Goal: Transaction & Acquisition: Subscribe to service/newsletter

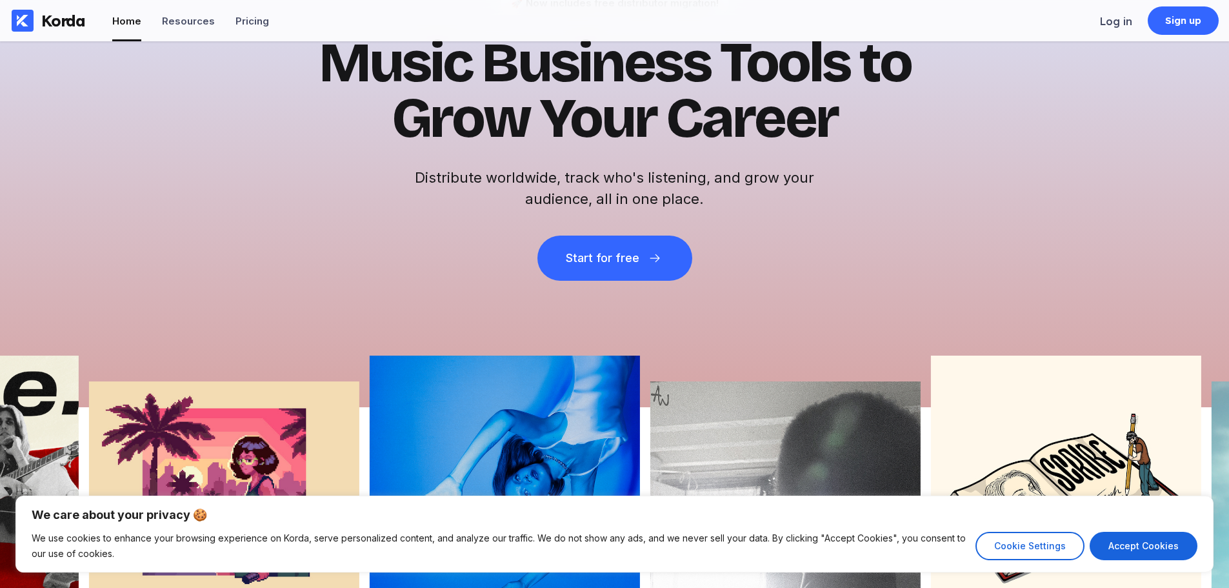
scroll to position [106, 0]
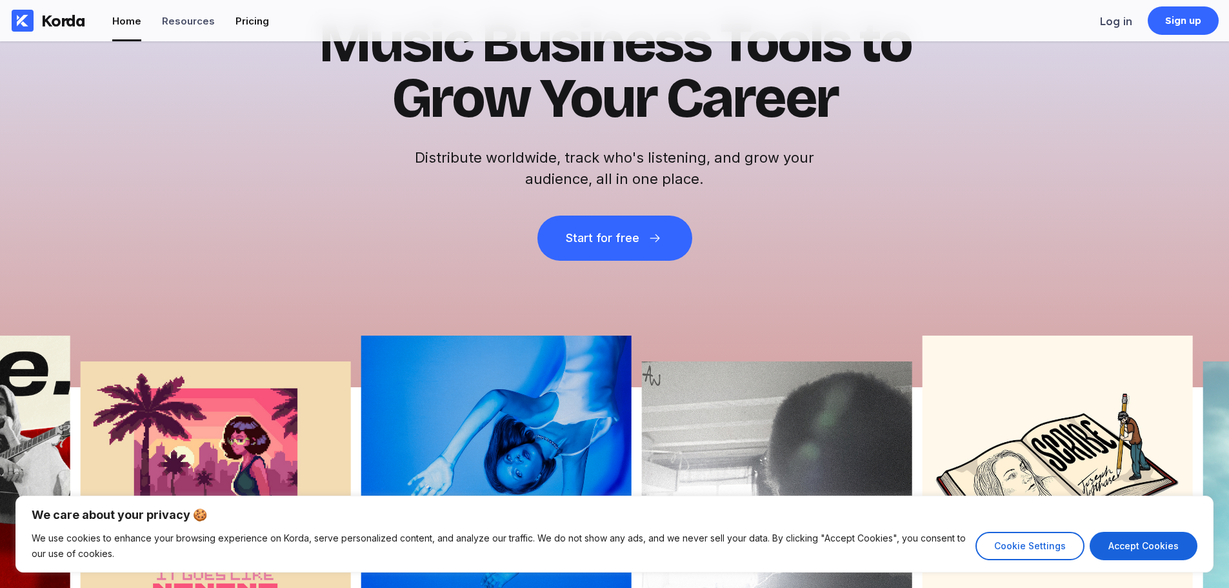
click at [242, 9] on li "Pricing" at bounding box center [252, 20] width 34 height 41
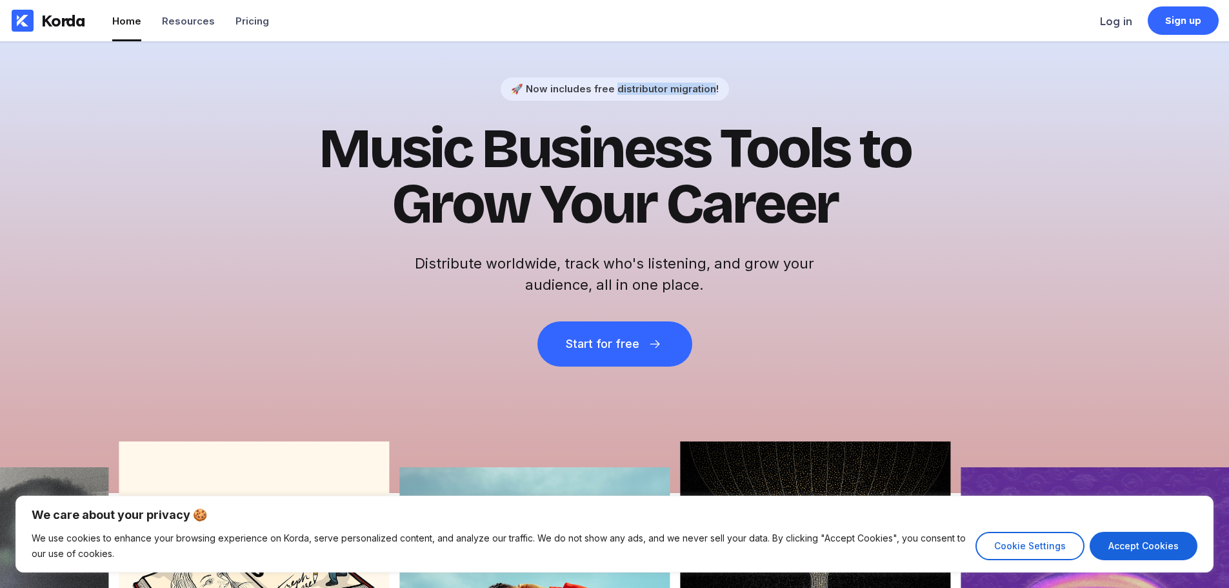
drag, startPoint x: 617, startPoint y: 91, endPoint x: 680, endPoint y: 110, distance: 66.5
click at [712, 97] on div "🚀 Now includes free distributor migration!" at bounding box center [615, 88] width 228 height 23
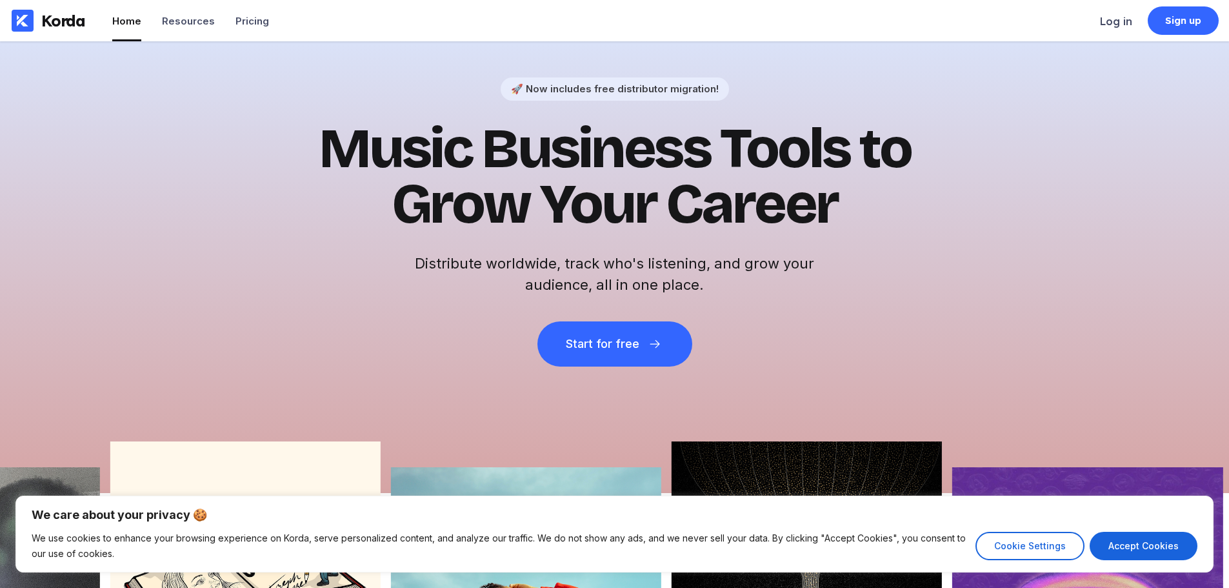
click at [520, 163] on h1 "Music Business Tools to Grow Your Career" at bounding box center [615, 176] width 632 height 111
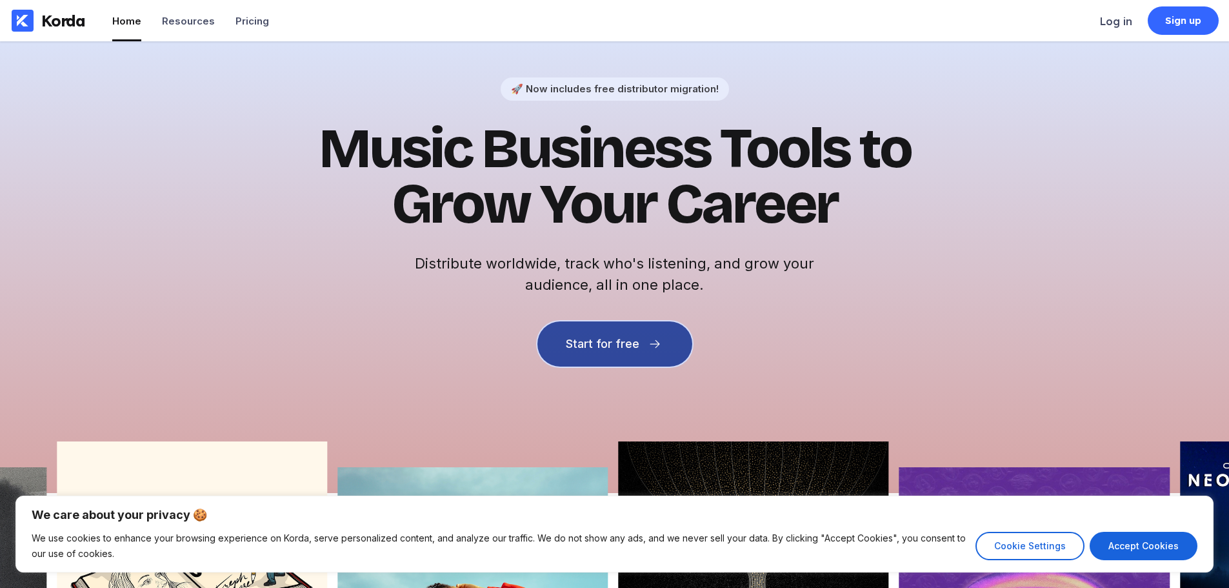
click at [592, 352] on button "Start for free" at bounding box center [614, 343] width 155 height 45
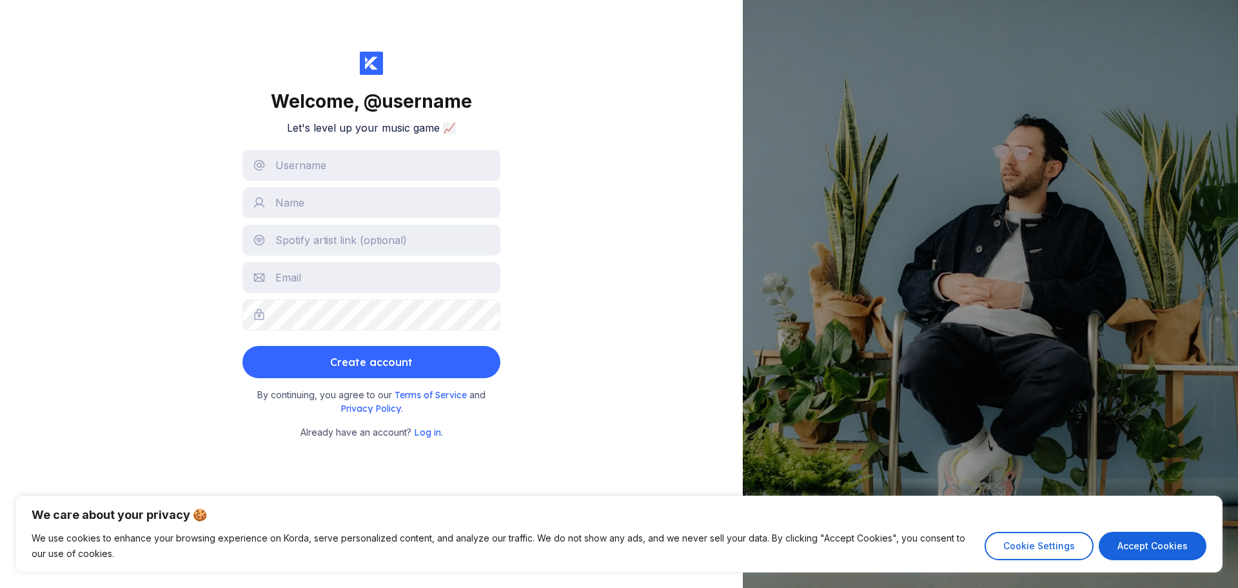
click at [653, 228] on div "Welcome, @ username Let's level up your music game 📈 Create account By continui…" at bounding box center [371, 294] width 743 height 588
click at [385, 170] on input "text" at bounding box center [372, 165] width 258 height 31
click at [173, 108] on div "Welcome, @ username Let's level up your music game 📈 Create account By continui…" at bounding box center [371, 294] width 743 height 588
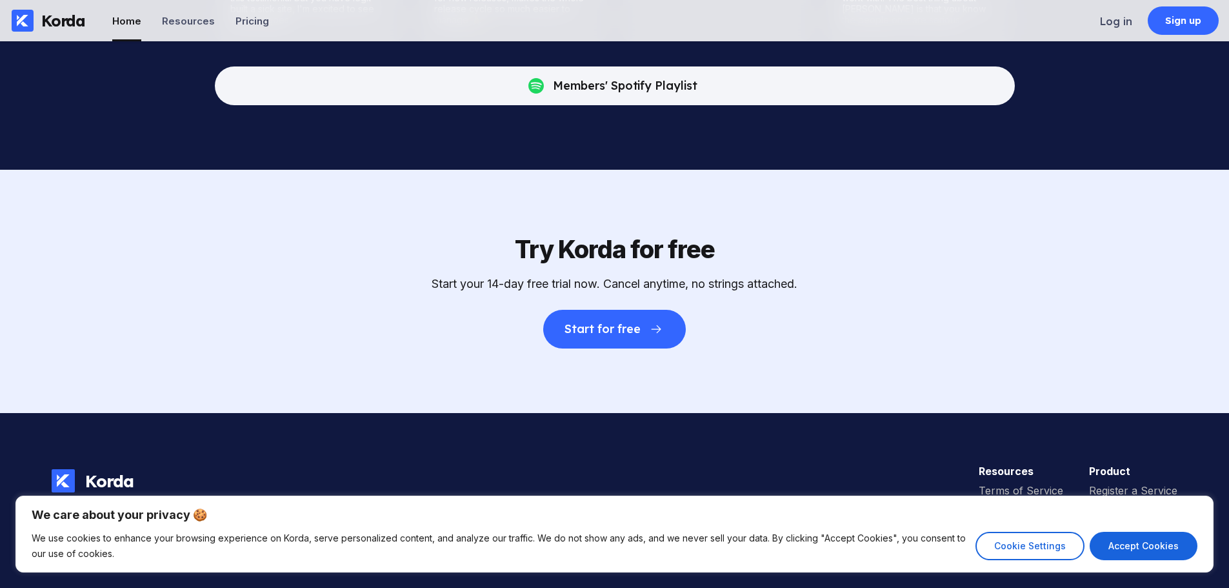
scroll to position [4037, 0]
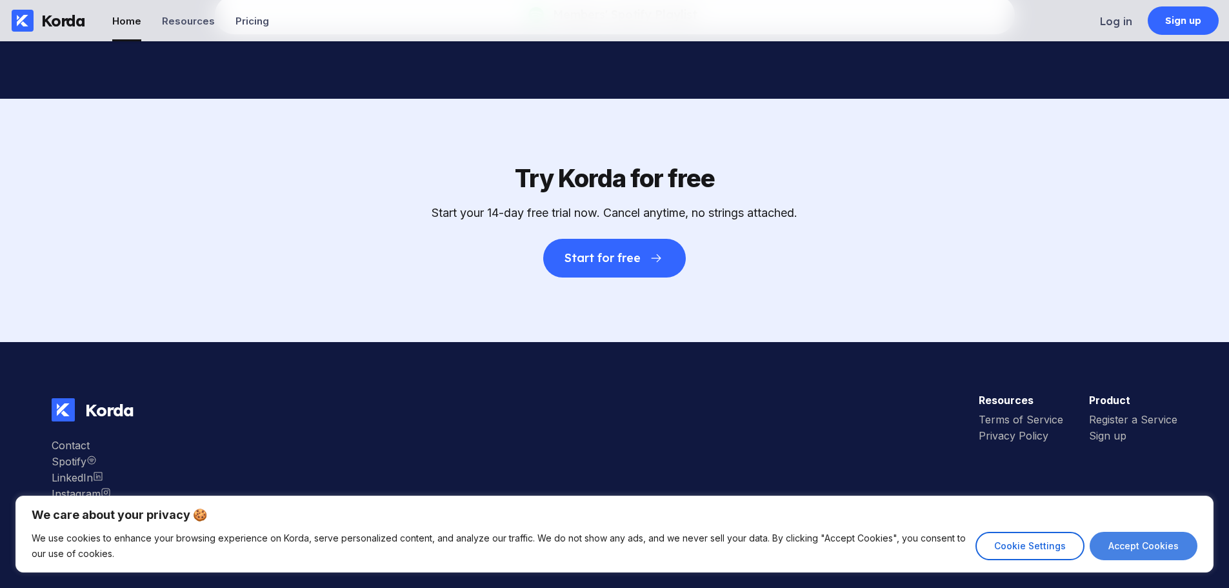
click at [1149, 547] on button "Accept Cookies" at bounding box center [1143, 545] width 108 height 28
checkbox input "true"
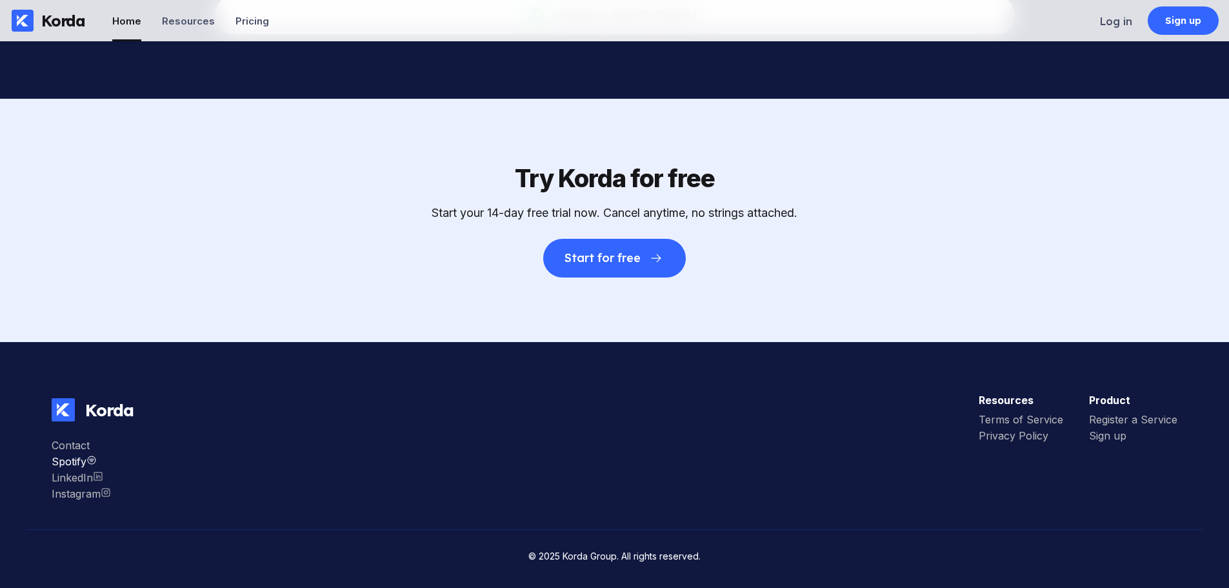
click at [77, 461] on div "Spotify" at bounding box center [81, 461] width 59 height 13
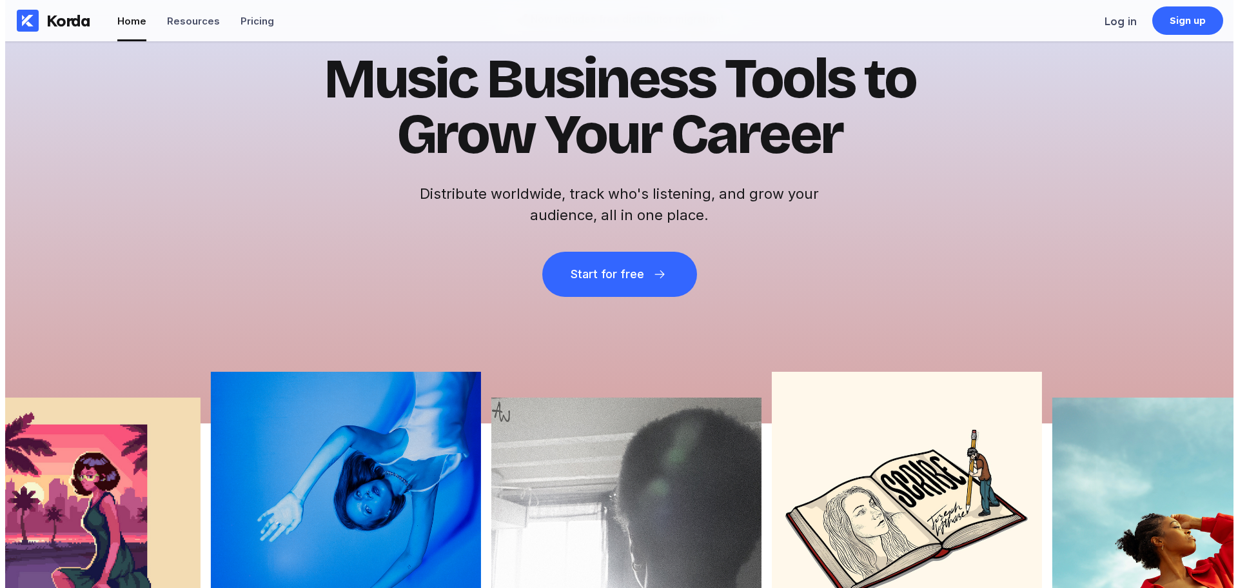
scroll to position [0, 0]
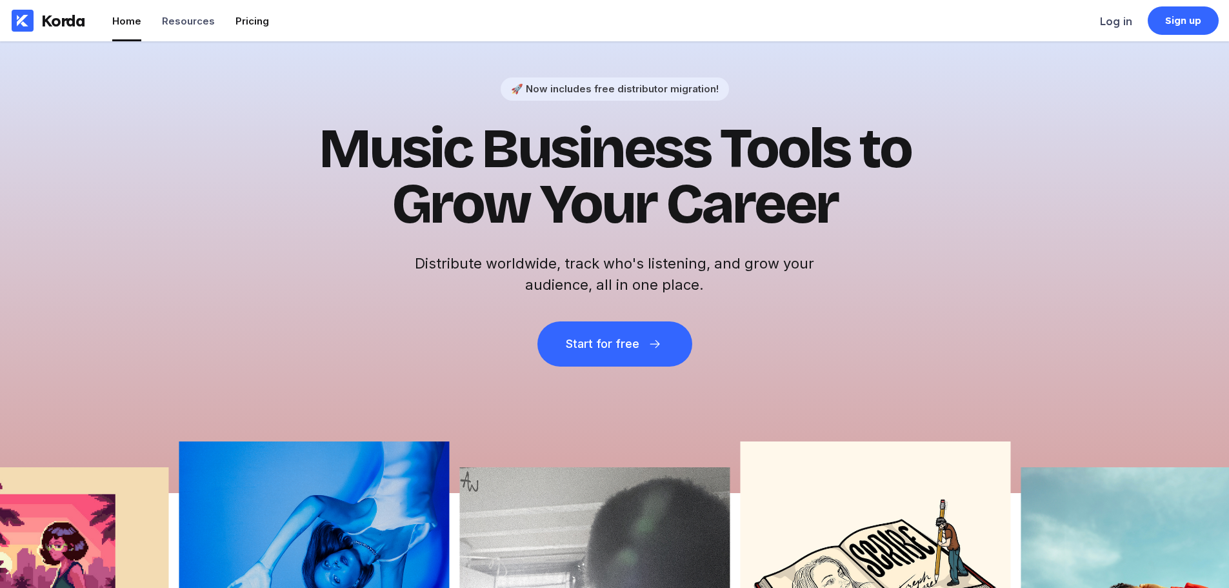
click at [251, 22] on div "Pricing" at bounding box center [252, 21] width 34 height 12
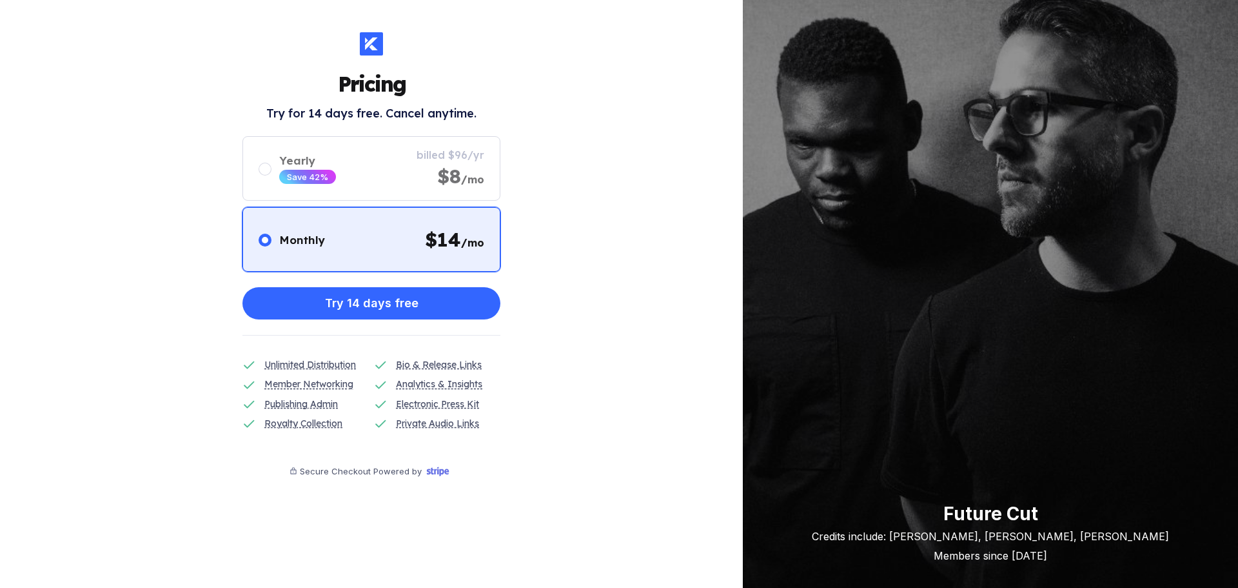
drag, startPoint x: 835, startPoint y: 326, endPoint x: 824, endPoint y: 280, distance: 47.7
